Goal: Task Accomplishment & Management: Complete application form

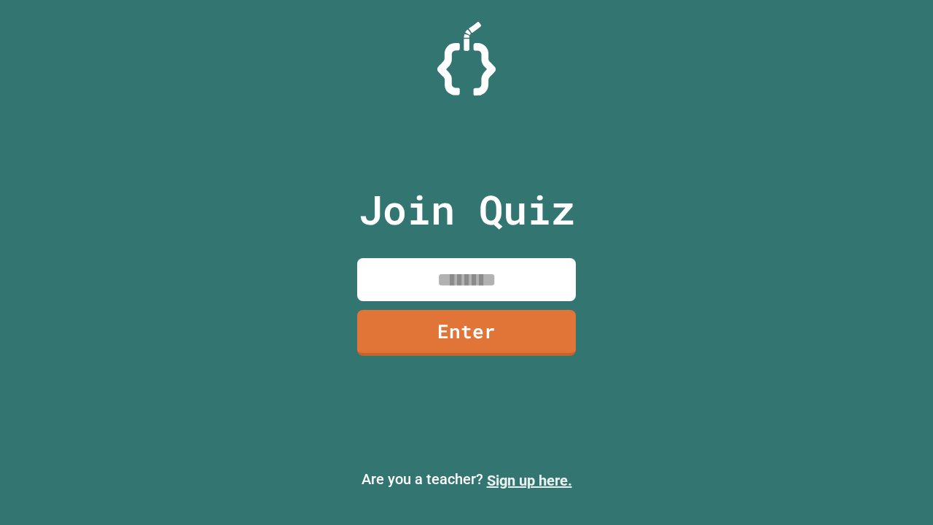
click at [529, 480] on link "Sign up here." at bounding box center [529, 480] width 85 height 17
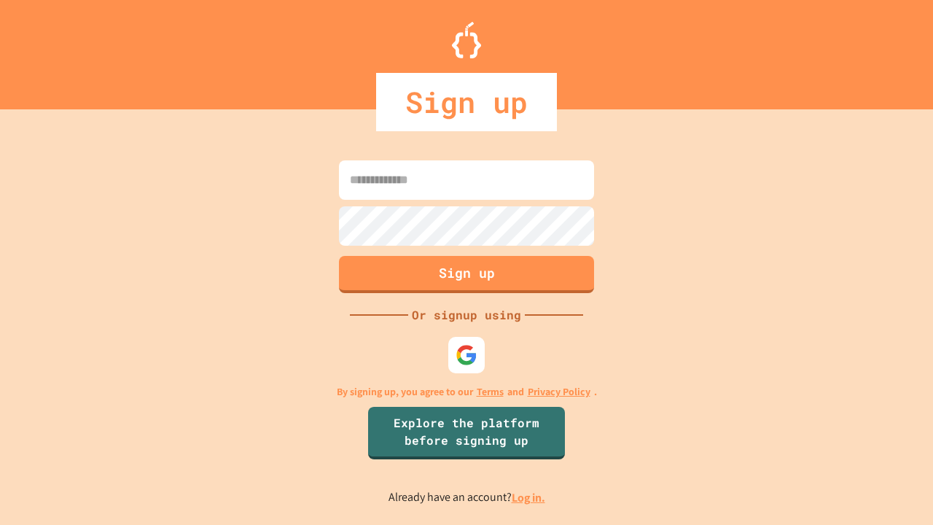
click at [529, 497] on link "Log in." at bounding box center [529, 497] width 34 height 15
